Goal: Task Accomplishment & Management: Use online tool/utility

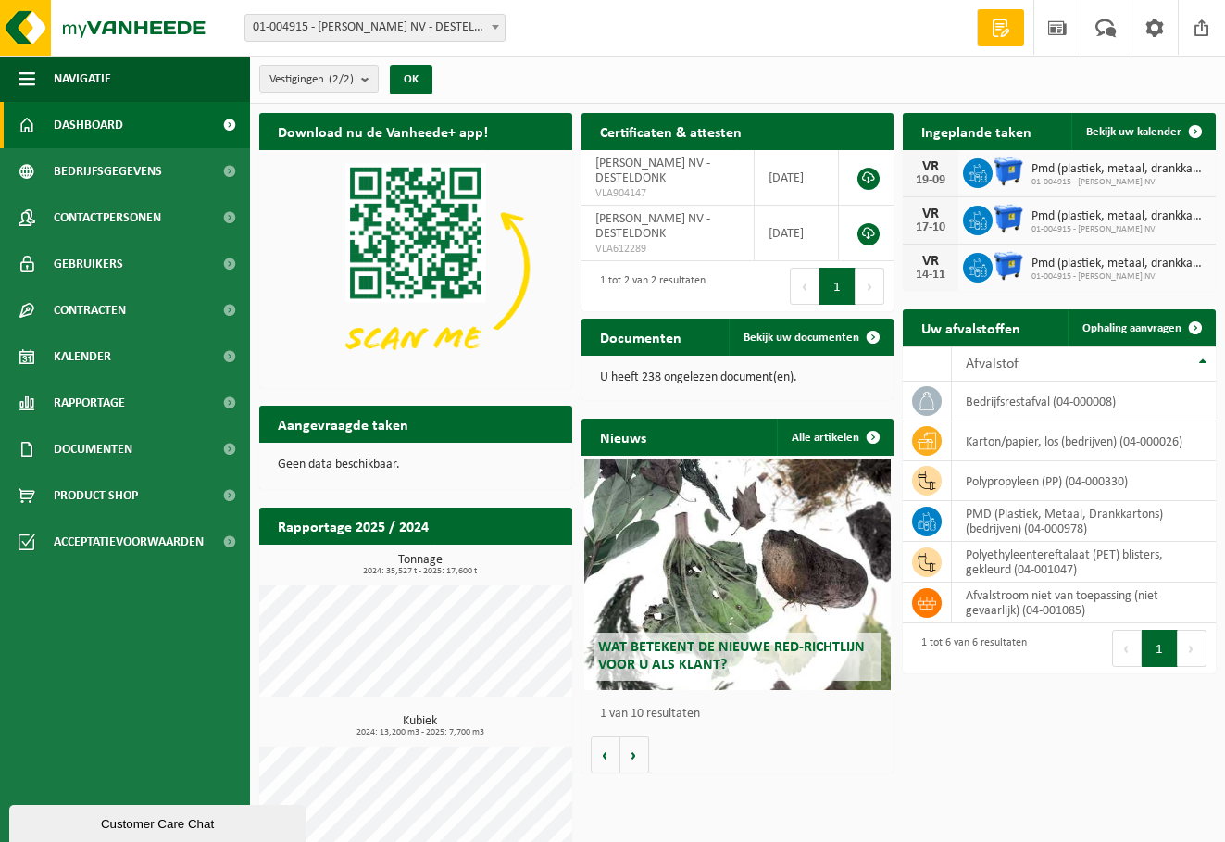
click at [60, 125] on span "Dashboard" at bounding box center [88, 125] width 69 height 46
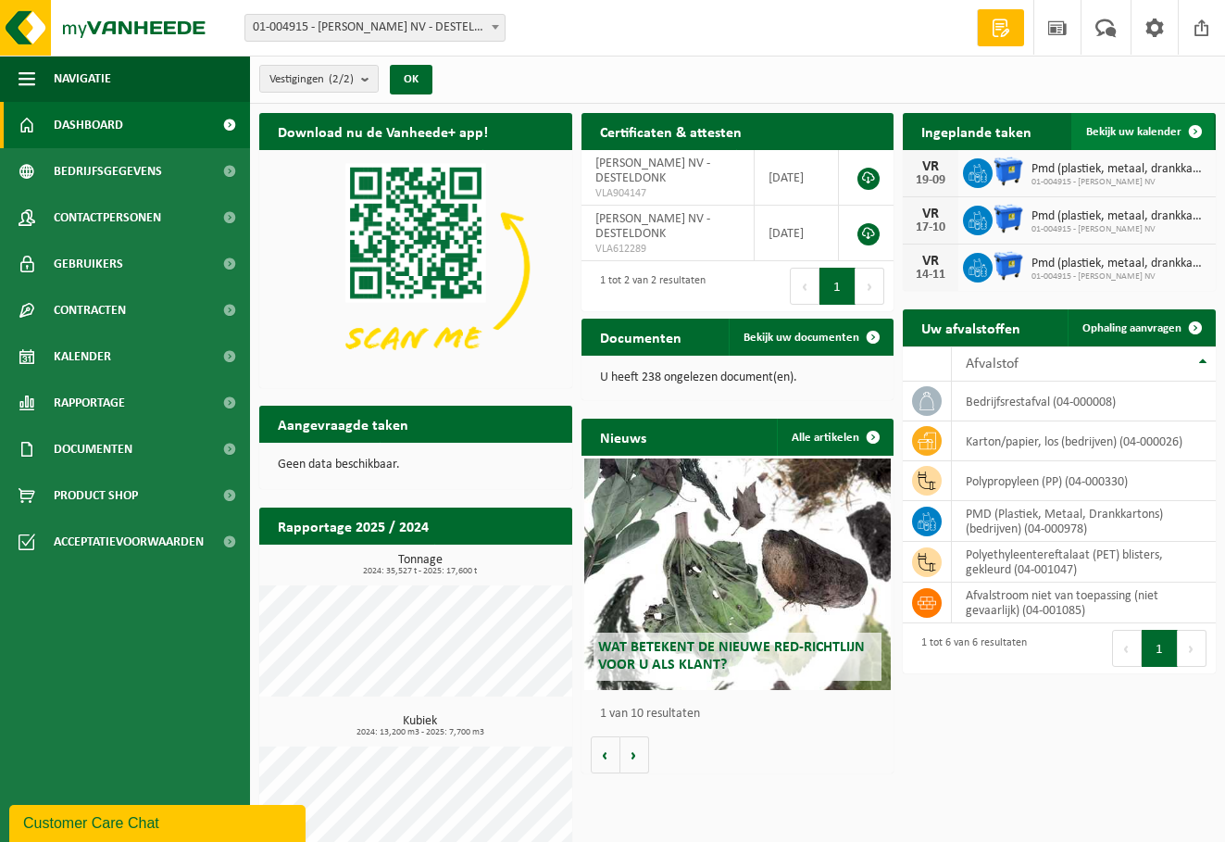
click at [1098, 131] on span "Bekijk uw kalender" at bounding box center [1133, 132] width 95 height 12
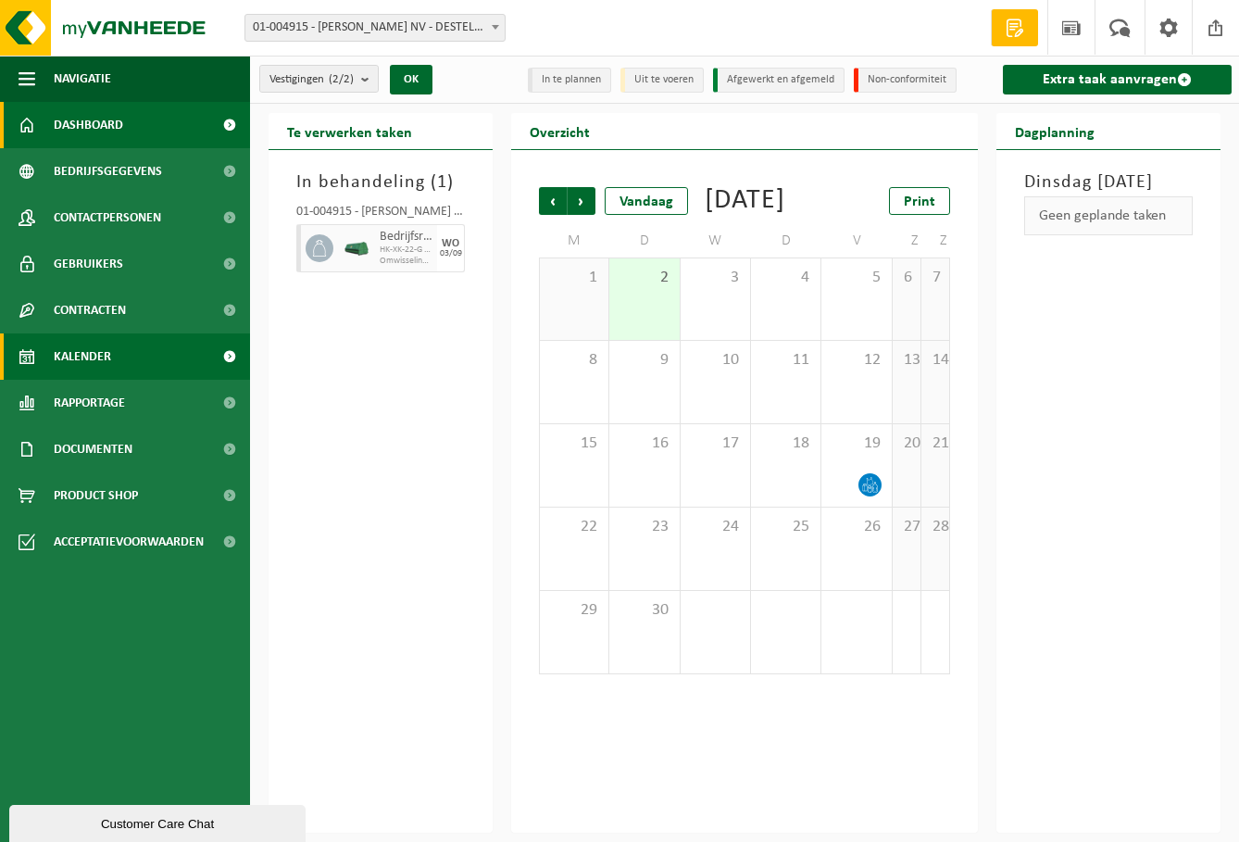
click at [79, 130] on span "Dashboard" at bounding box center [88, 125] width 69 height 46
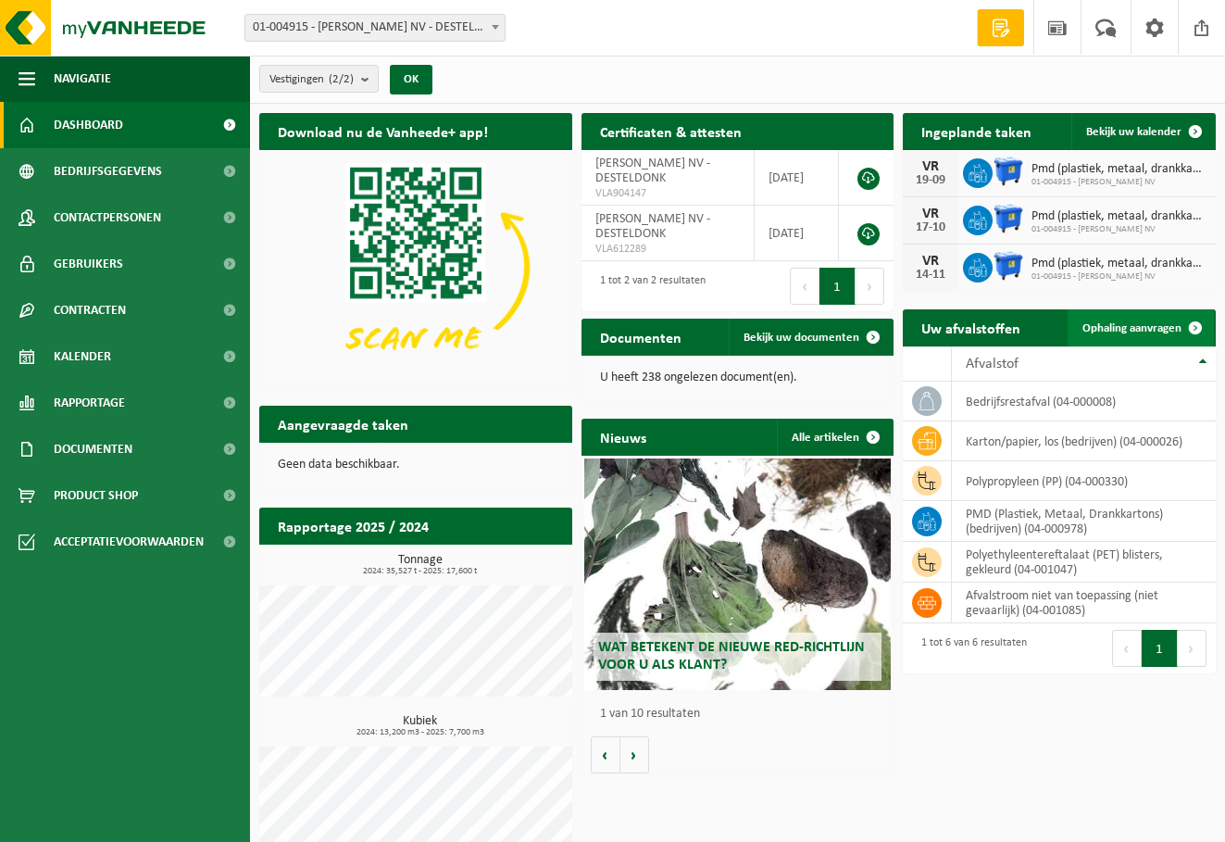
click at [1126, 330] on span "Ophaling aanvragen" at bounding box center [1132, 328] width 99 height 12
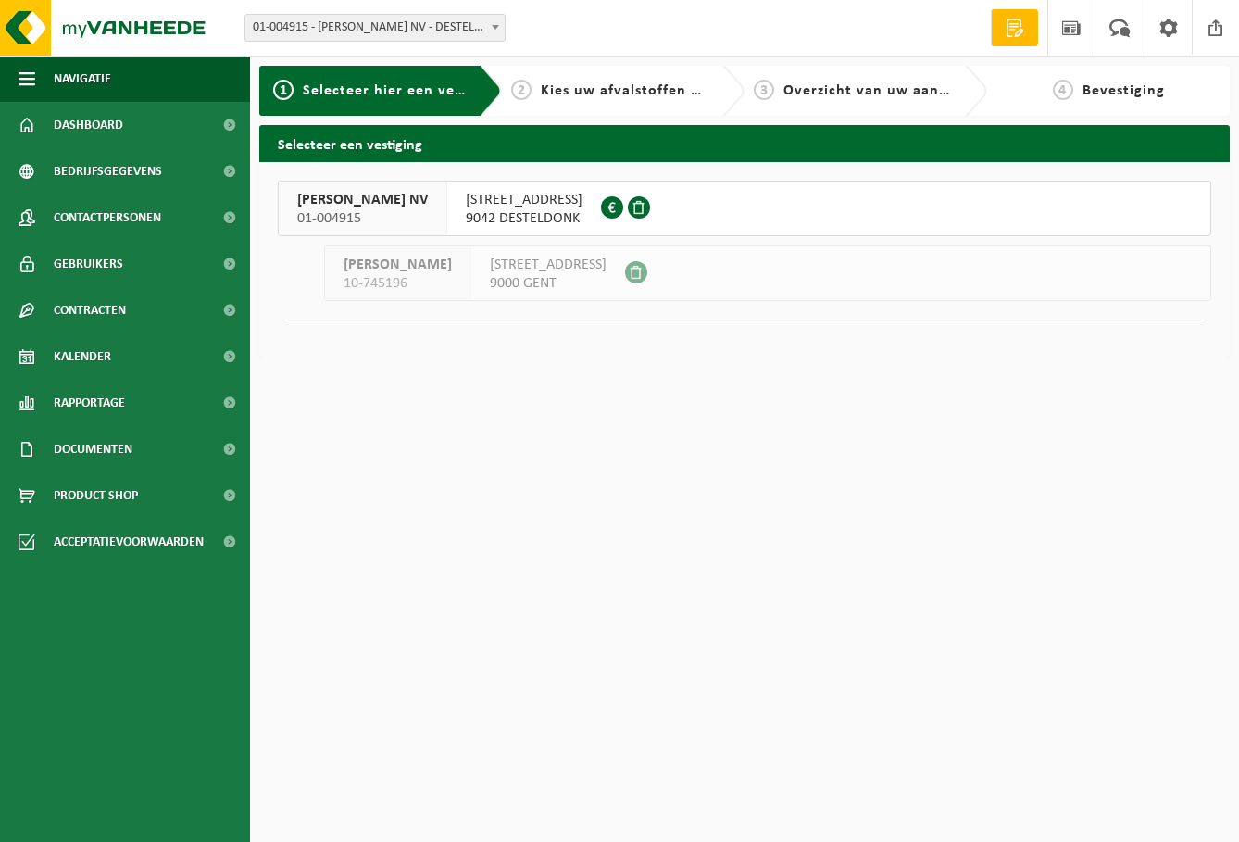
click at [367, 205] on span "BOUCHARD NV" at bounding box center [362, 200] width 131 height 19
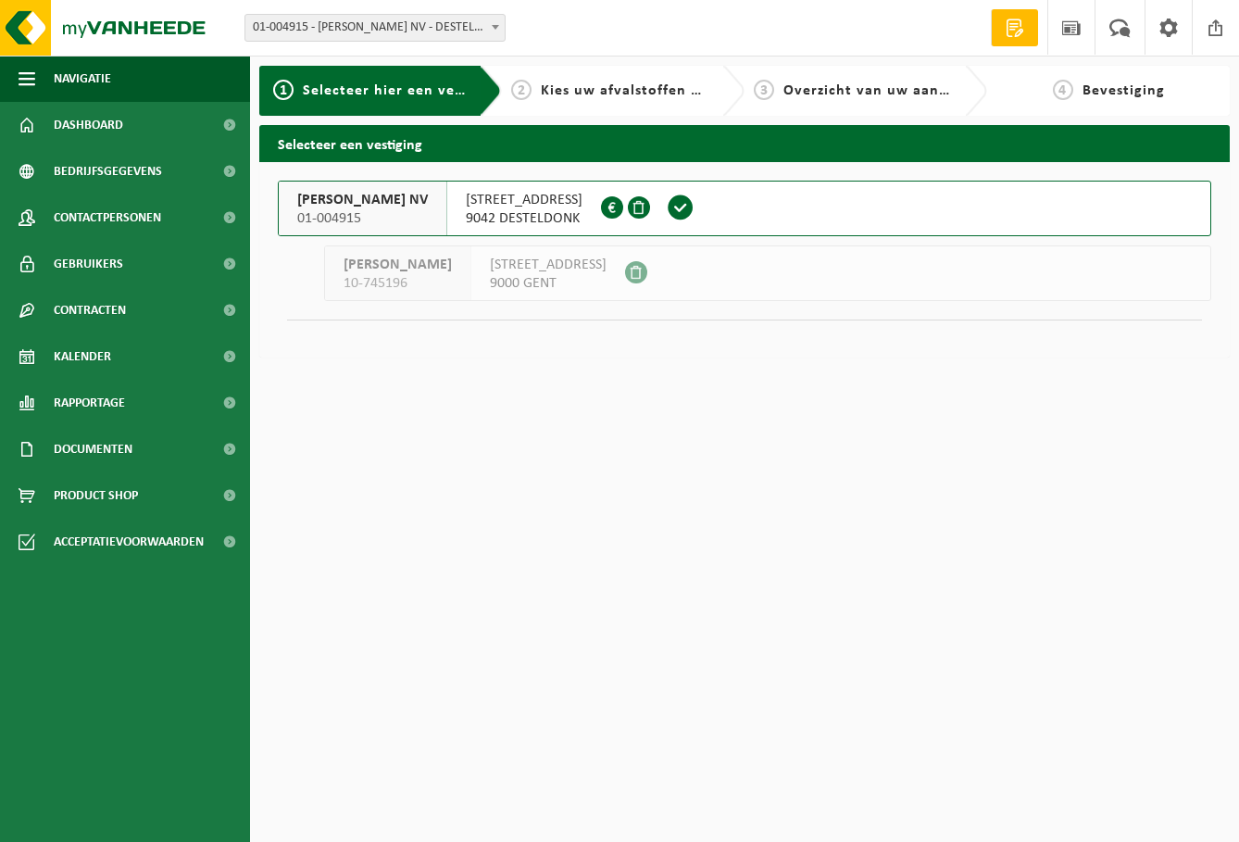
click at [367, 205] on span "BOUCHARD NV" at bounding box center [362, 200] width 131 height 19
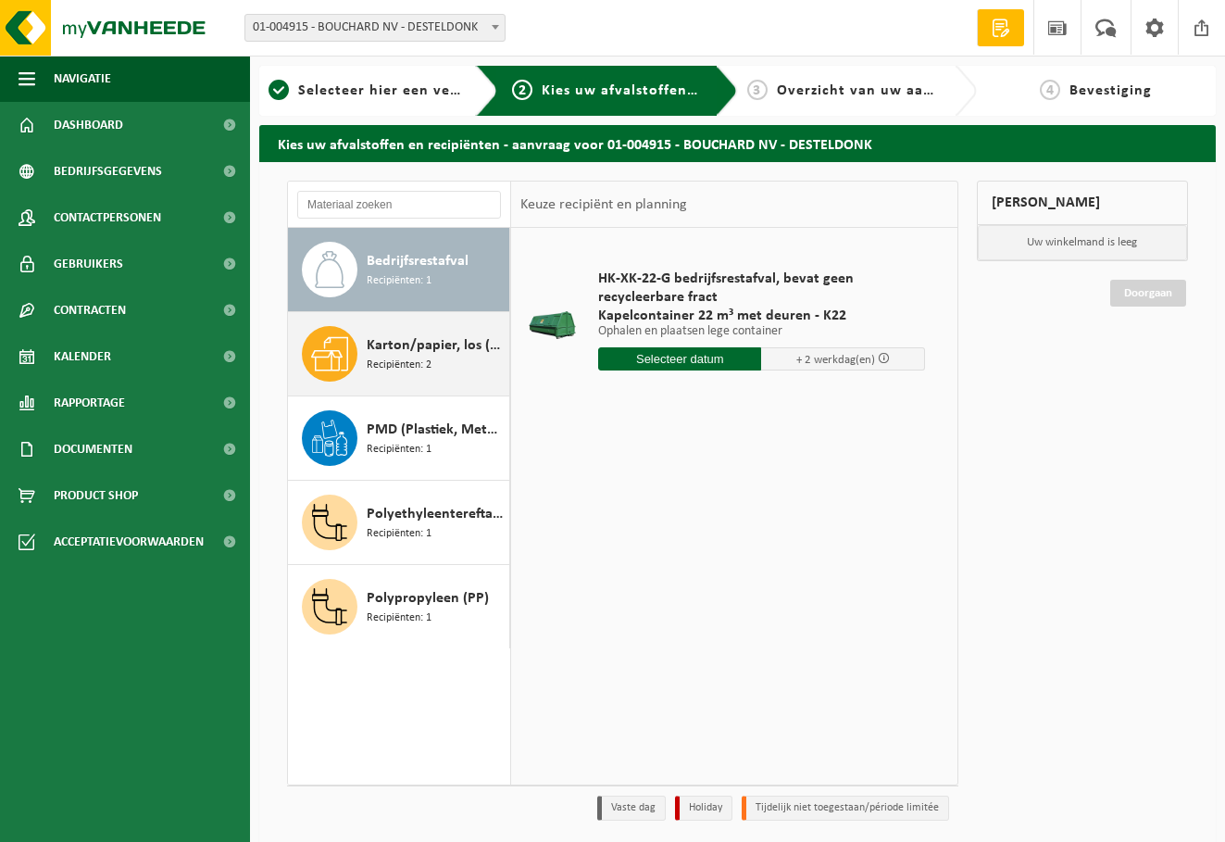
click at [398, 352] on span "Karton/papier, los (bedrijven)" at bounding box center [436, 345] width 138 height 22
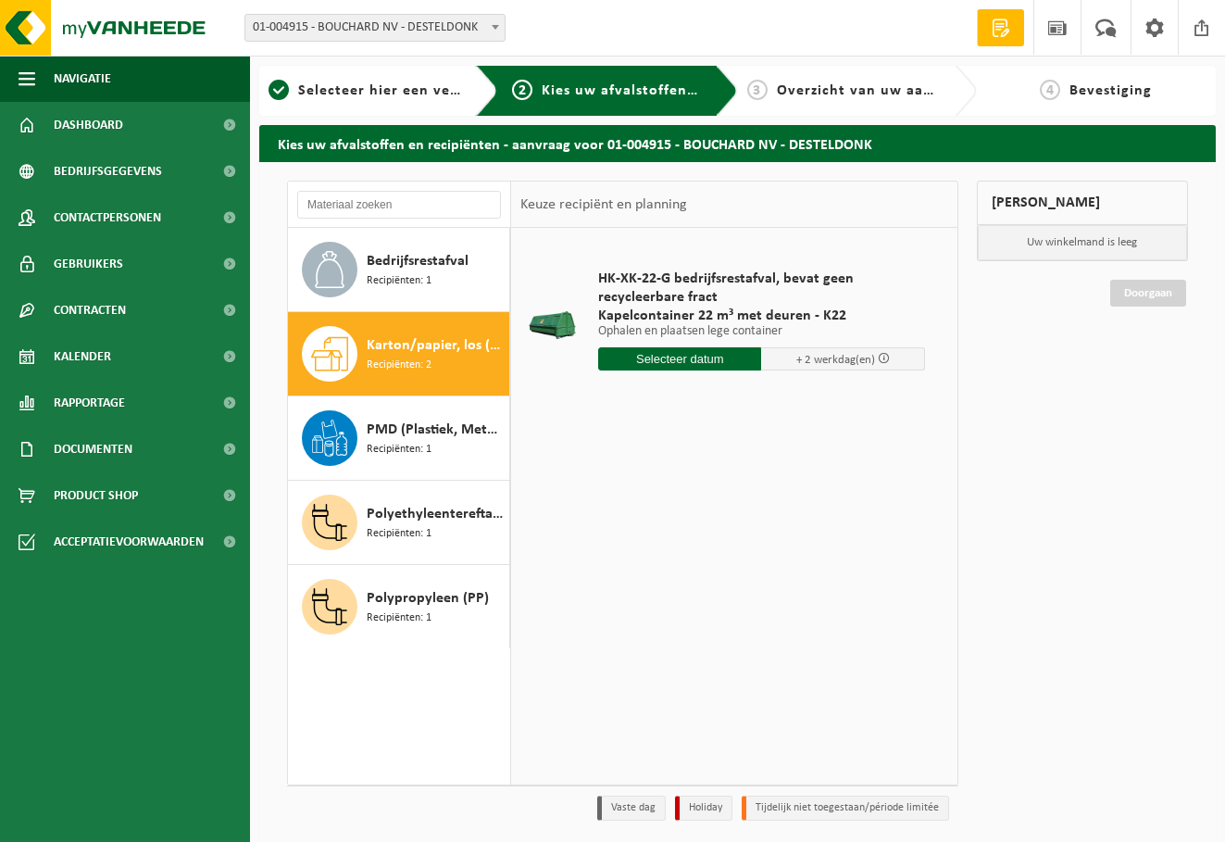
click at [398, 352] on span "Karton/papier, los (bedrijven)" at bounding box center [436, 345] width 138 height 22
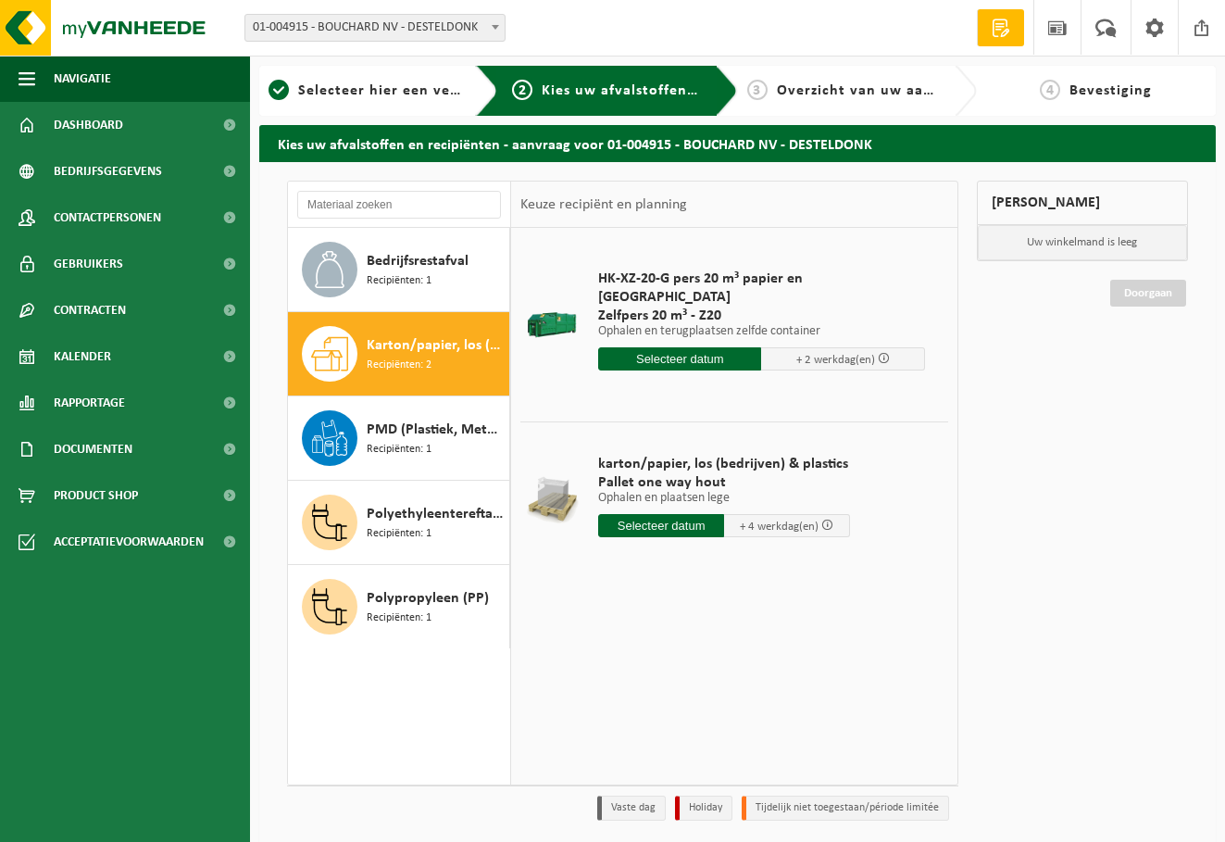
click at [653, 347] on input "text" at bounding box center [679, 358] width 163 height 23
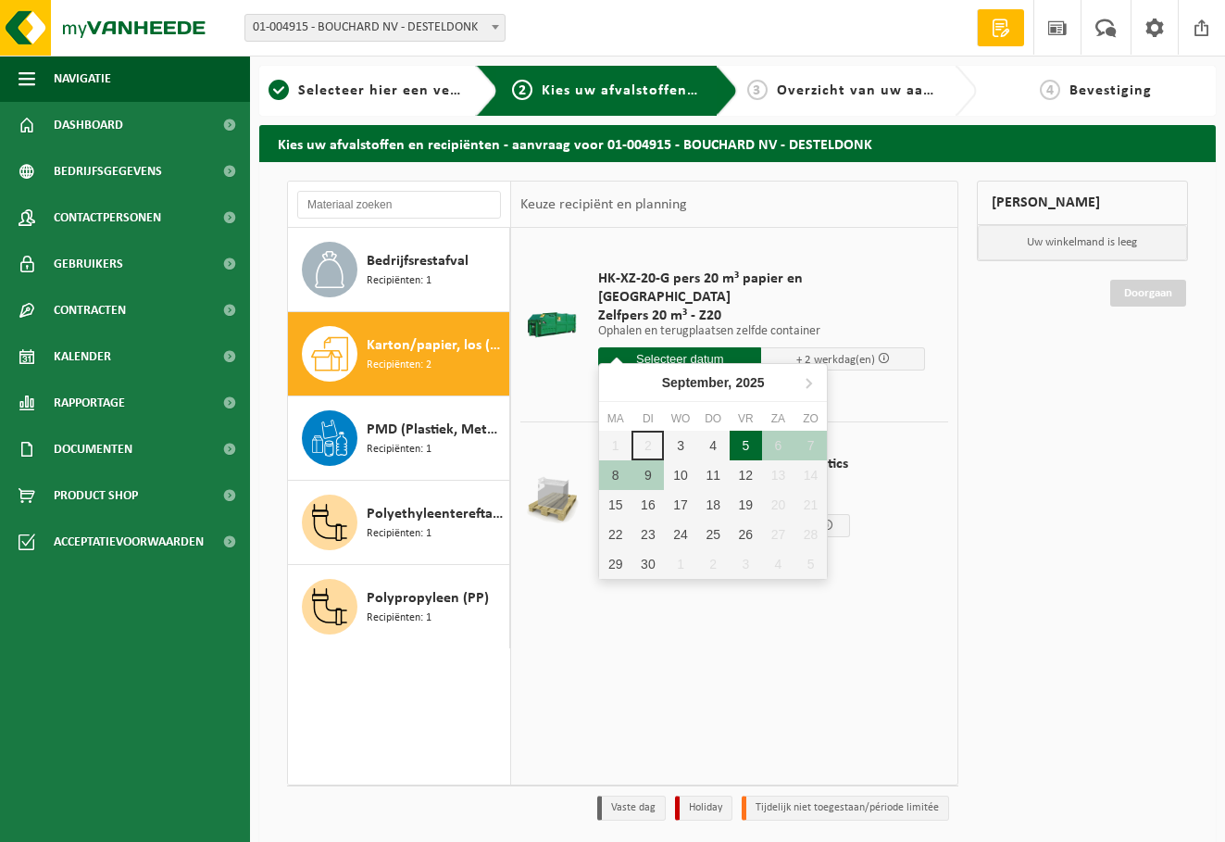
click at [742, 445] on div "5" at bounding box center [746, 446] width 32 height 30
type input "Van 2025-09-05"
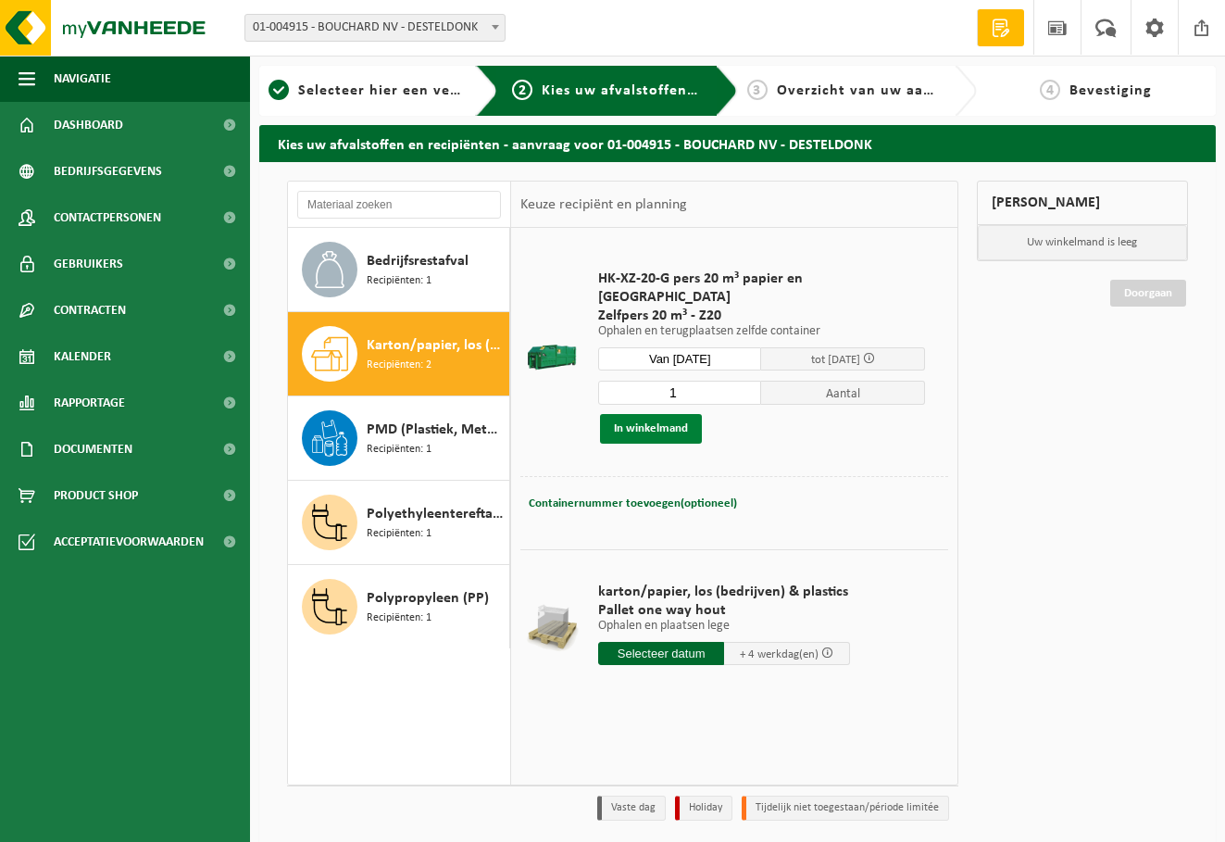
click at [657, 414] on button "In winkelmand" at bounding box center [651, 429] width 102 height 30
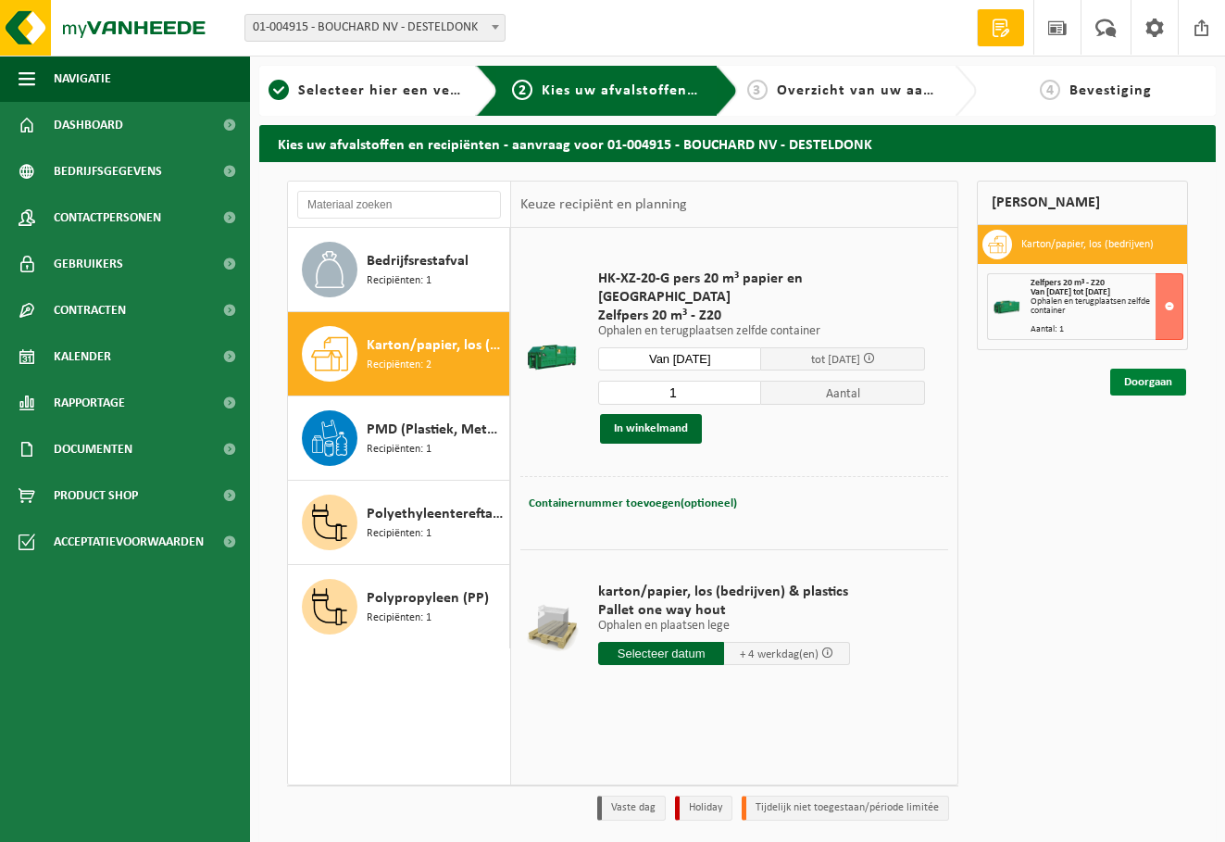
click at [1153, 383] on link "Doorgaan" at bounding box center [1148, 382] width 76 height 27
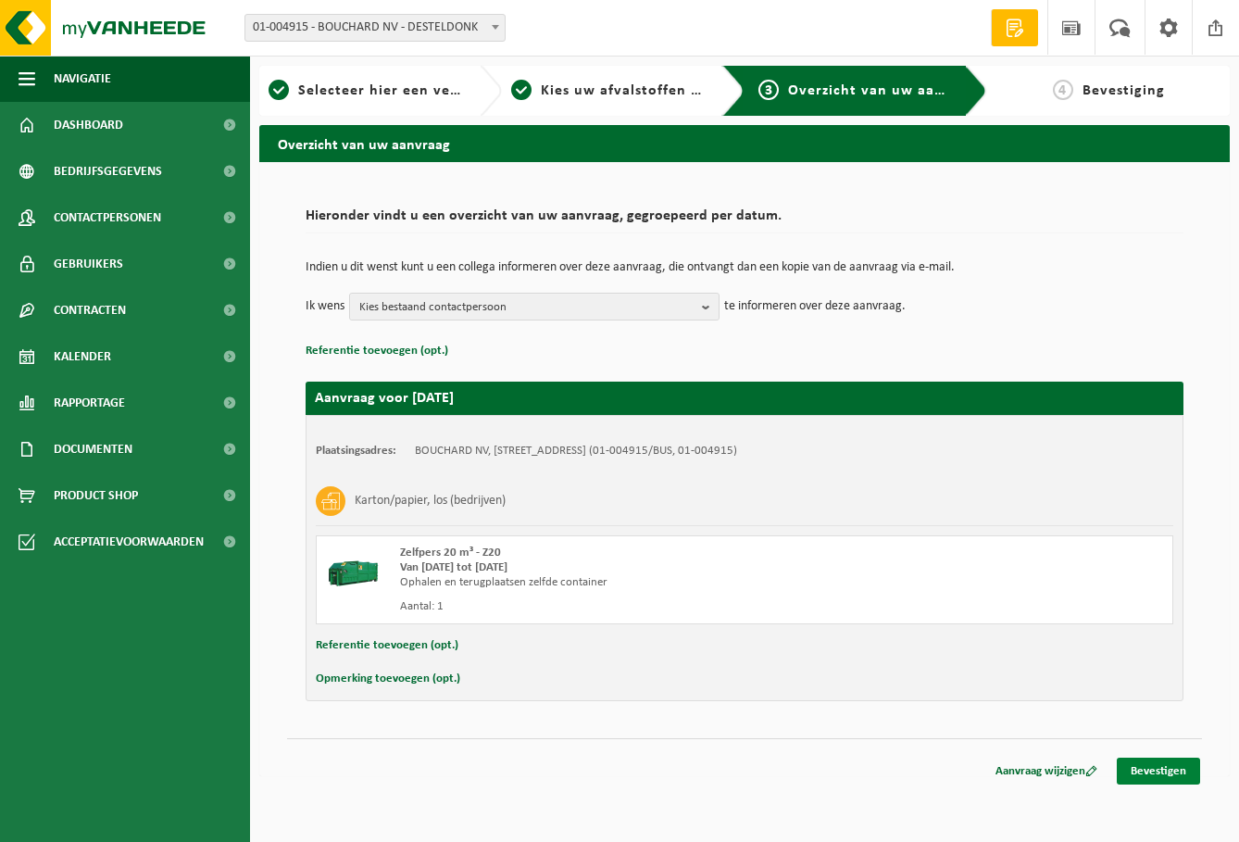
click at [1151, 771] on link "Bevestigen" at bounding box center [1158, 771] width 83 height 27
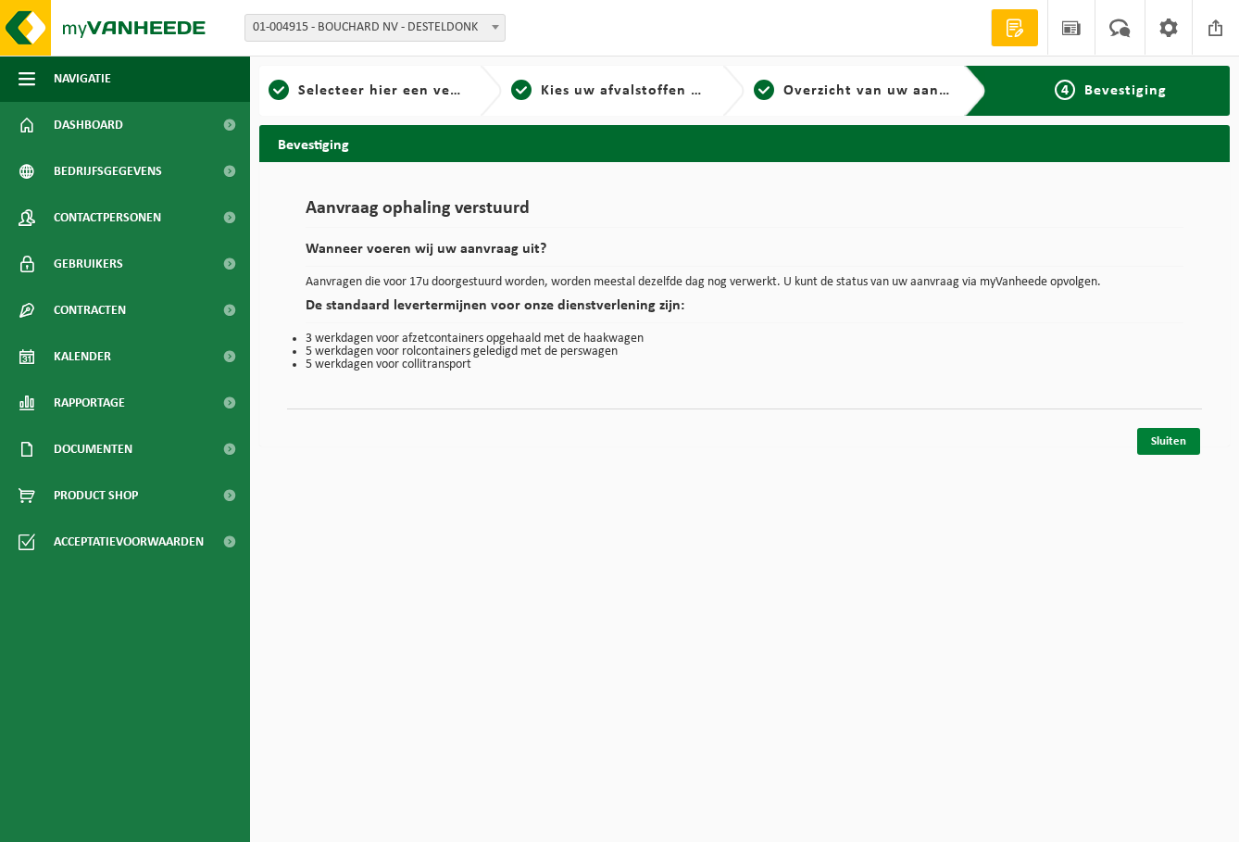
click at [1174, 441] on link "Sluiten" at bounding box center [1168, 441] width 63 height 27
